Goal: Task Accomplishment & Management: Manage account settings

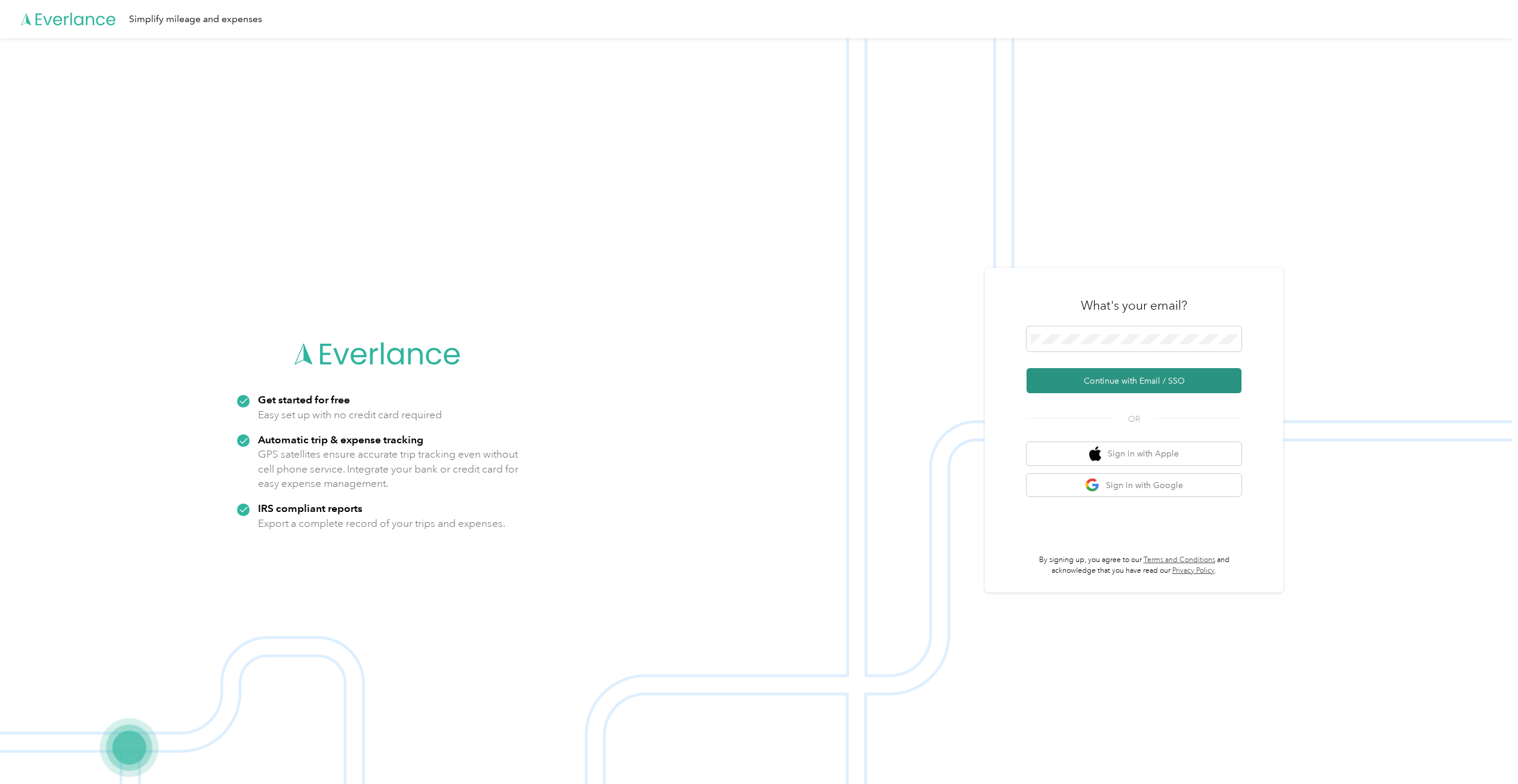
click at [1126, 384] on button "Continue with Email / SSO" at bounding box center [1134, 381] width 215 height 25
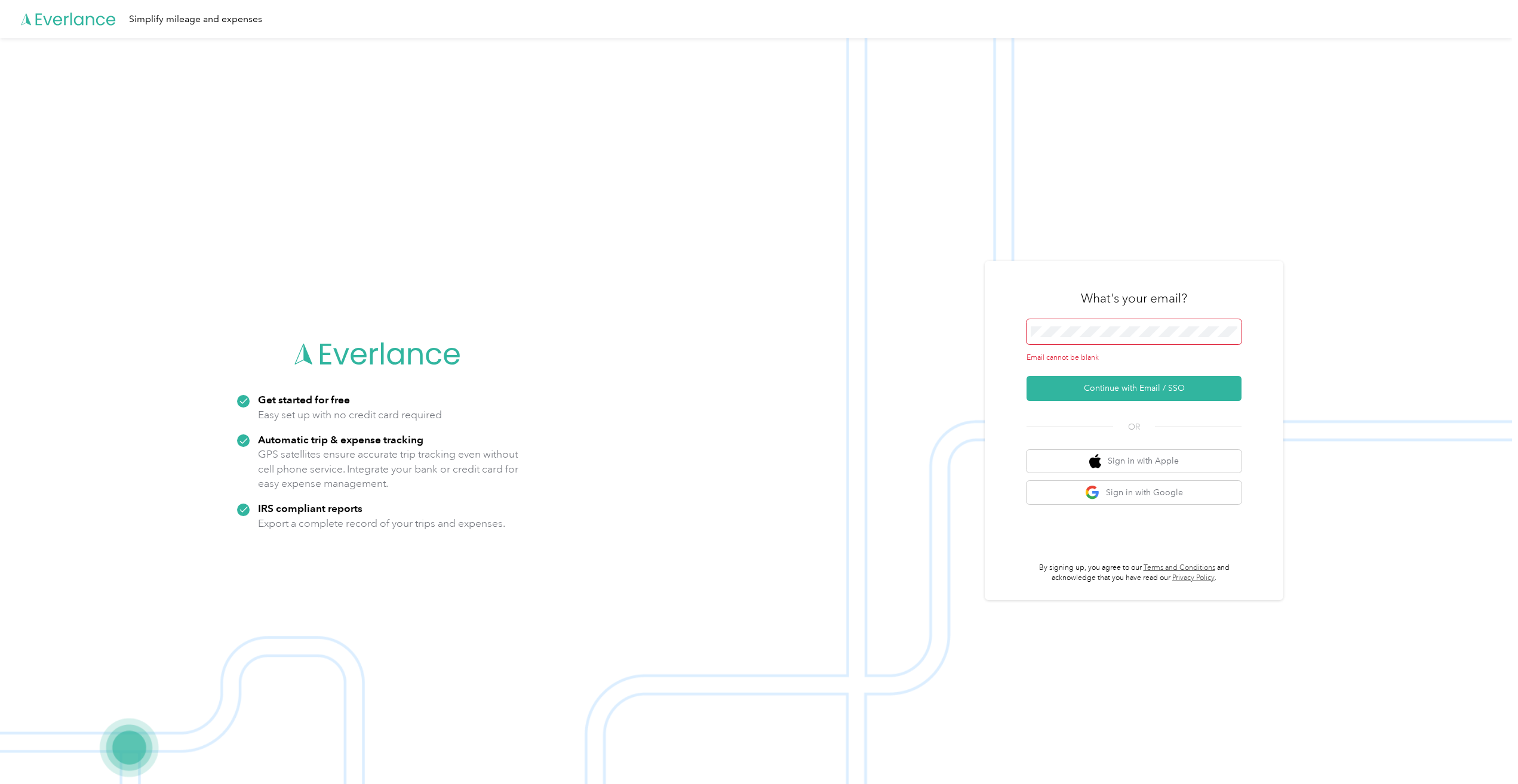
click at [1106, 346] on div "Email cannot be blank" at bounding box center [1134, 341] width 215 height 44
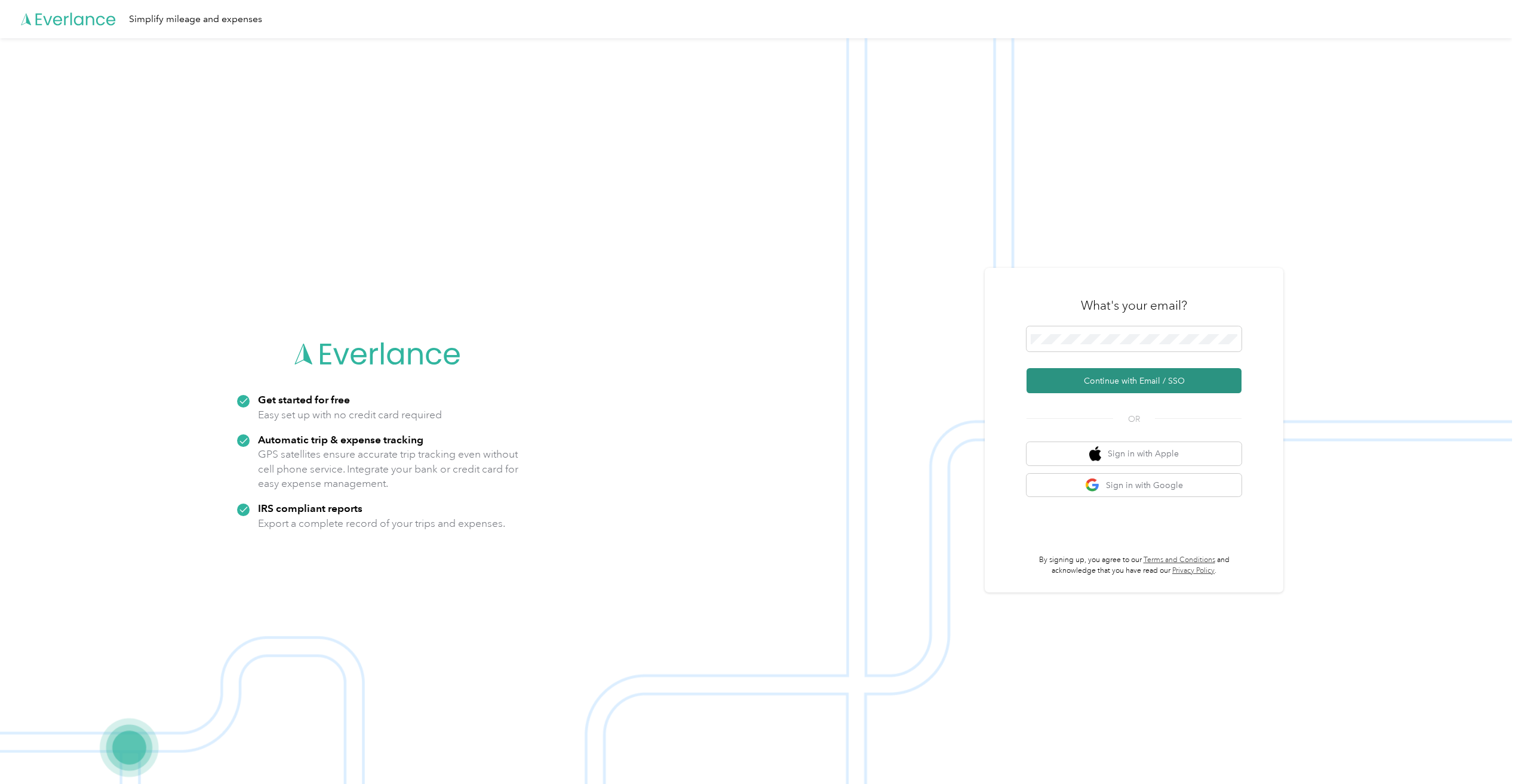
click at [1087, 380] on button "Continue with Email / SSO" at bounding box center [1134, 381] width 215 height 25
